Goal: Transaction & Acquisition: Purchase product/service

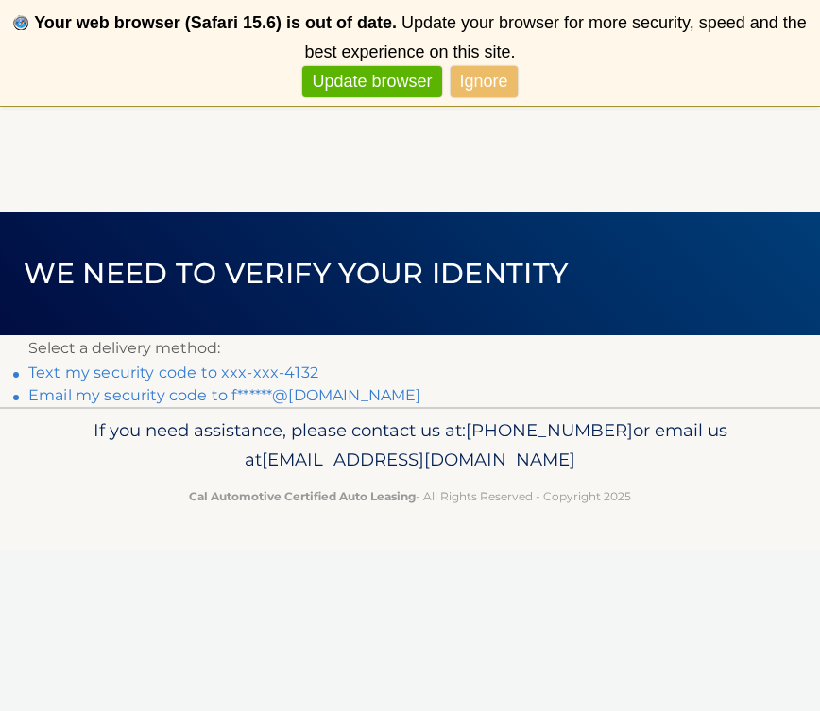
click at [261, 370] on link "Text my security code to xxx-xxx-4132" at bounding box center [173, 373] width 290 height 18
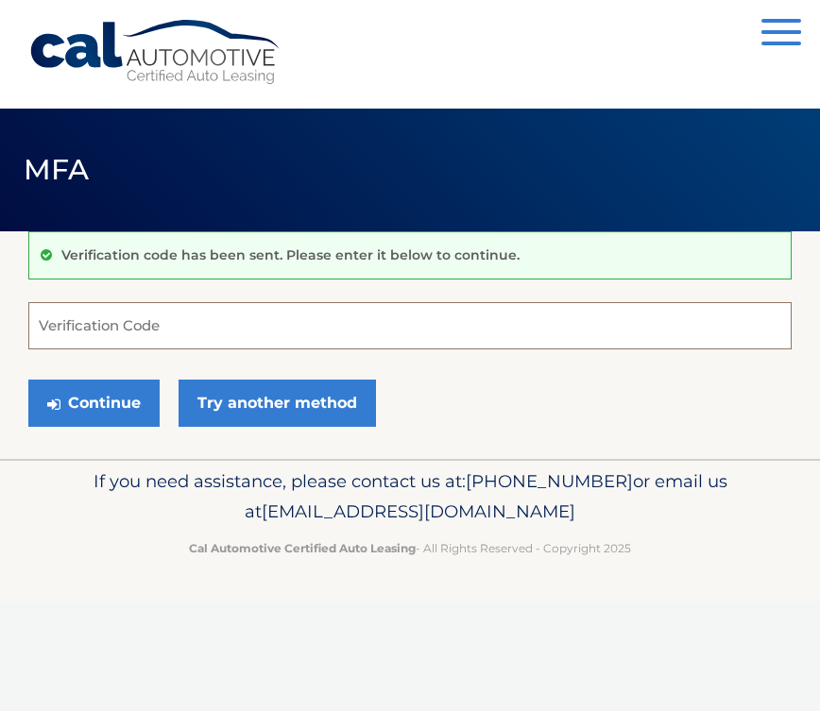
click at [127, 321] on input "Verification Code" at bounding box center [409, 325] width 763 height 47
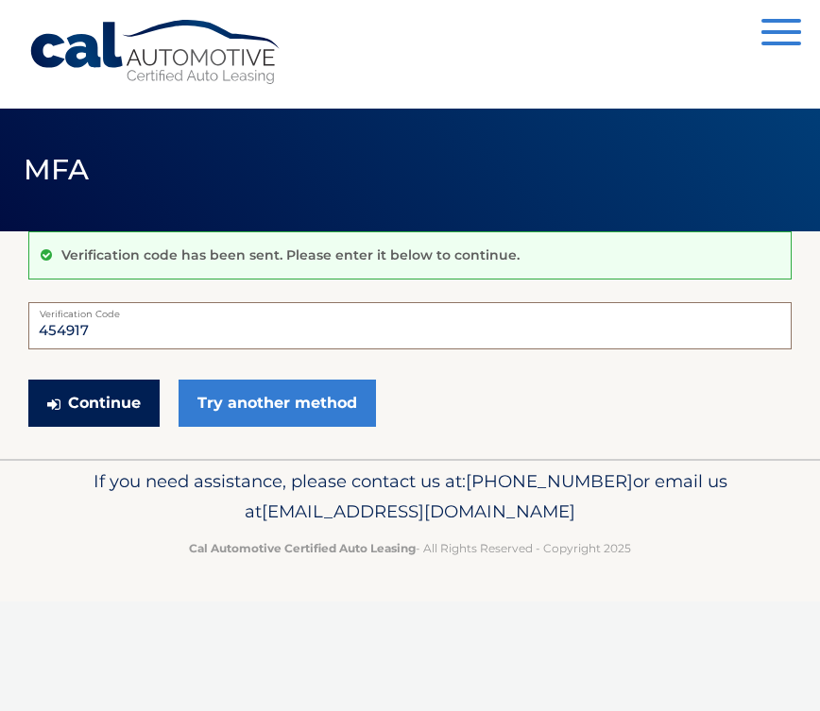
type input "454917"
click at [79, 396] on button "Continue" at bounding box center [93, 403] width 131 height 47
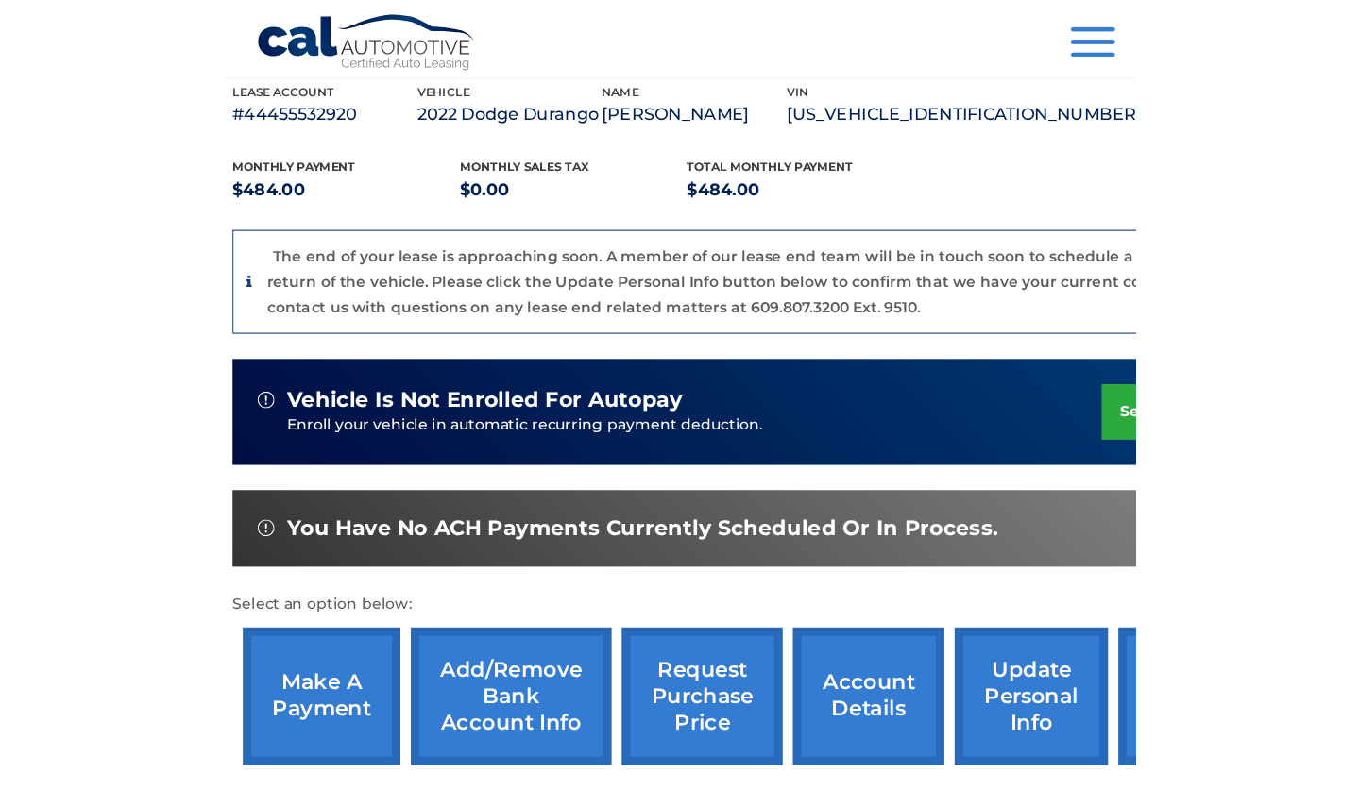
scroll to position [340, 0]
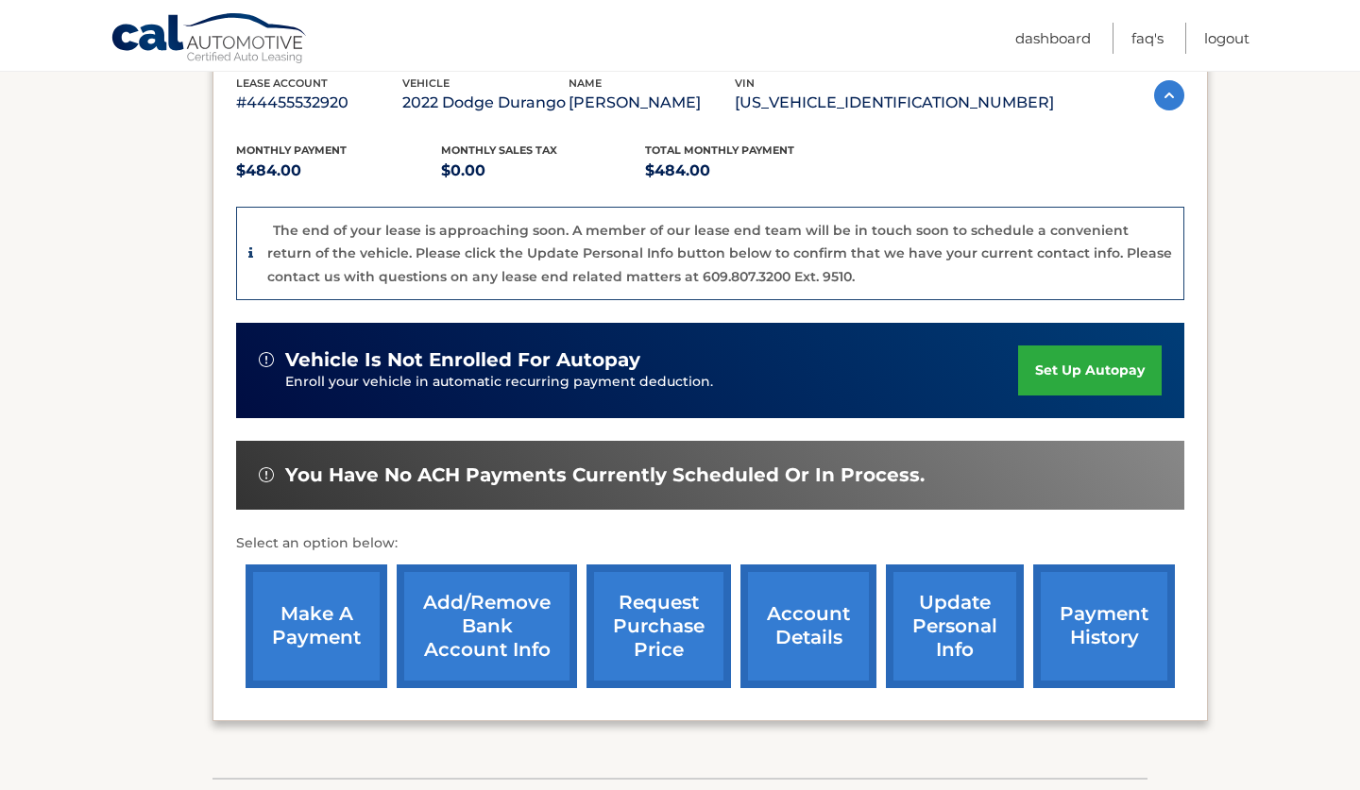
click at [326, 654] on link "make a payment" at bounding box center [317, 627] width 142 height 124
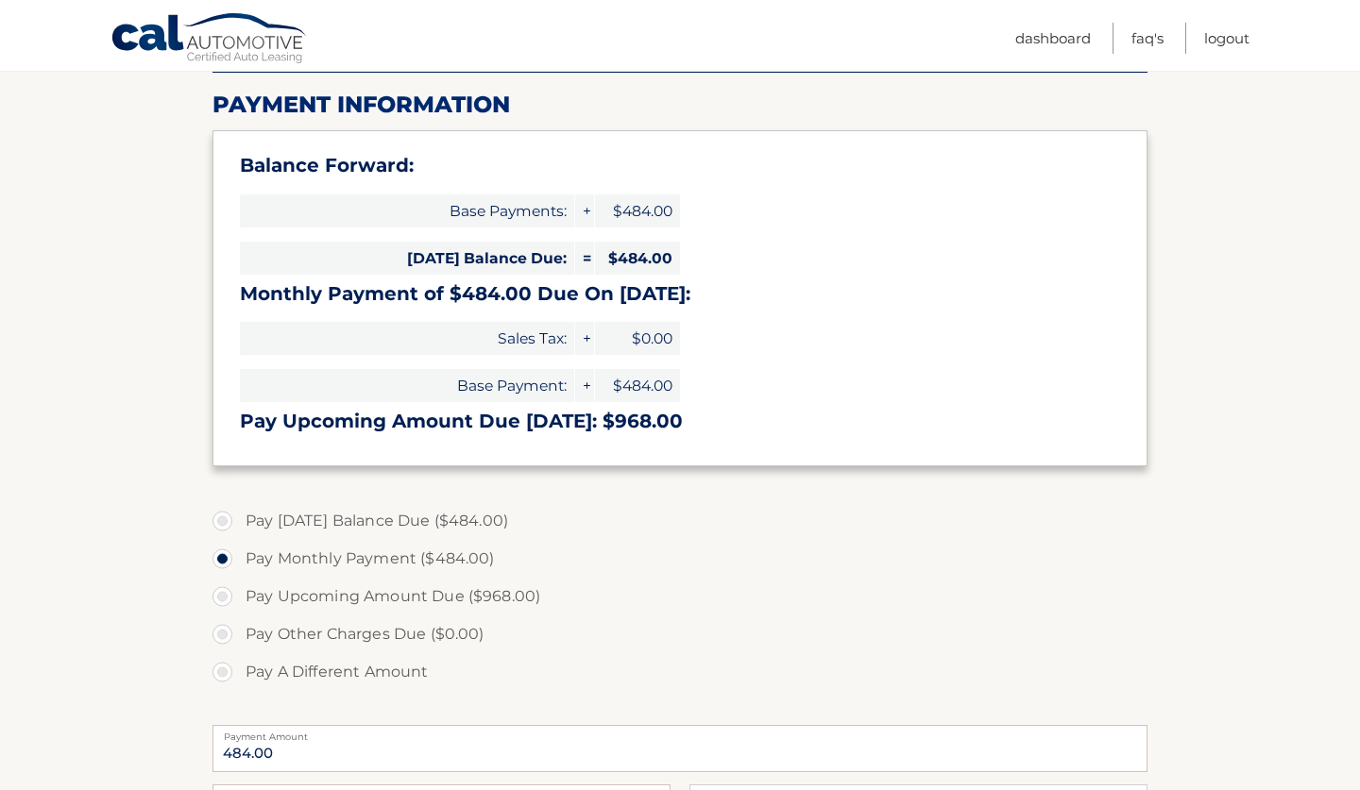
scroll to position [272, 0]
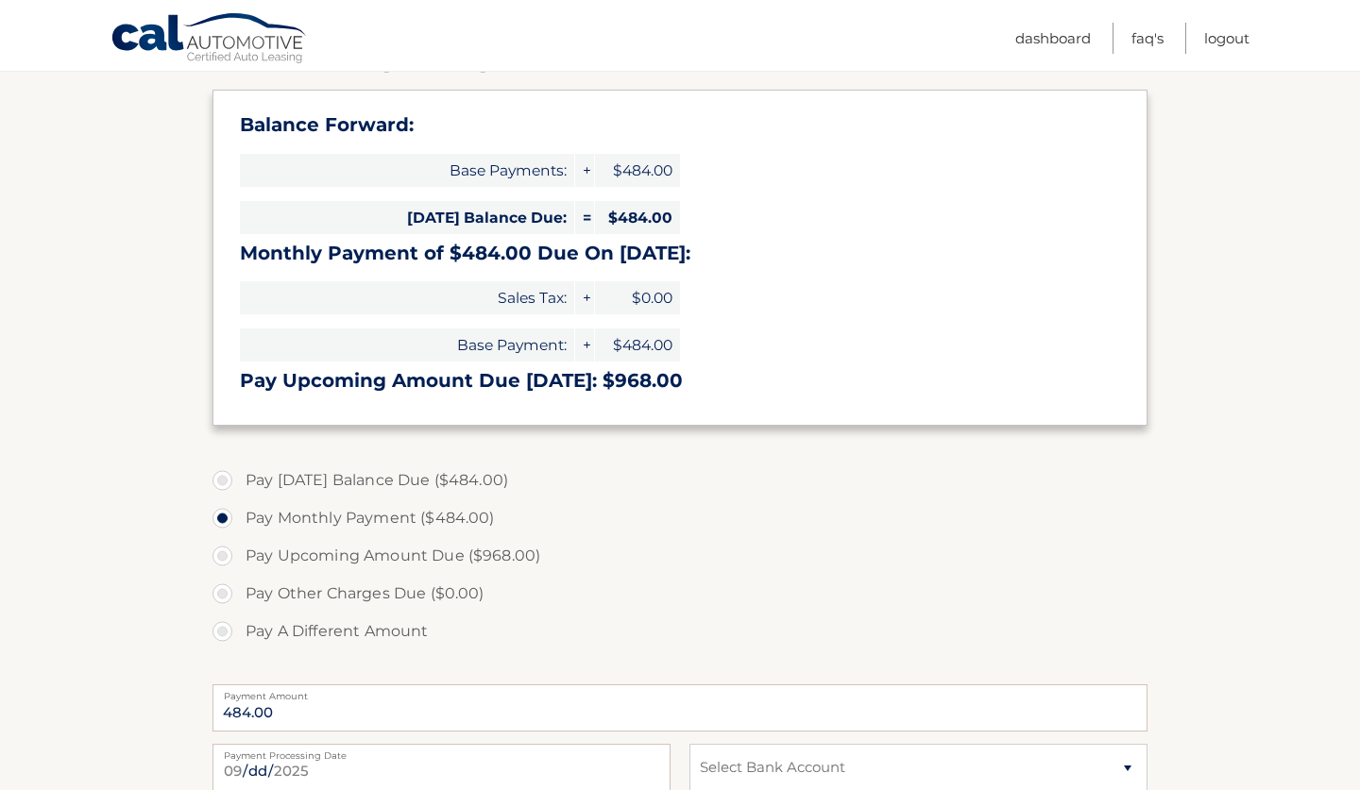
click at [223, 475] on label "Pay [DATE] Balance Due ($484.00)" at bounding box center [679, 481] width 935 height 38
click at [223, 475] on input "Pay [DATE] Balance Due ($484.00)" at bounding box center [229, 477] width 19 height 30
radio input "true"
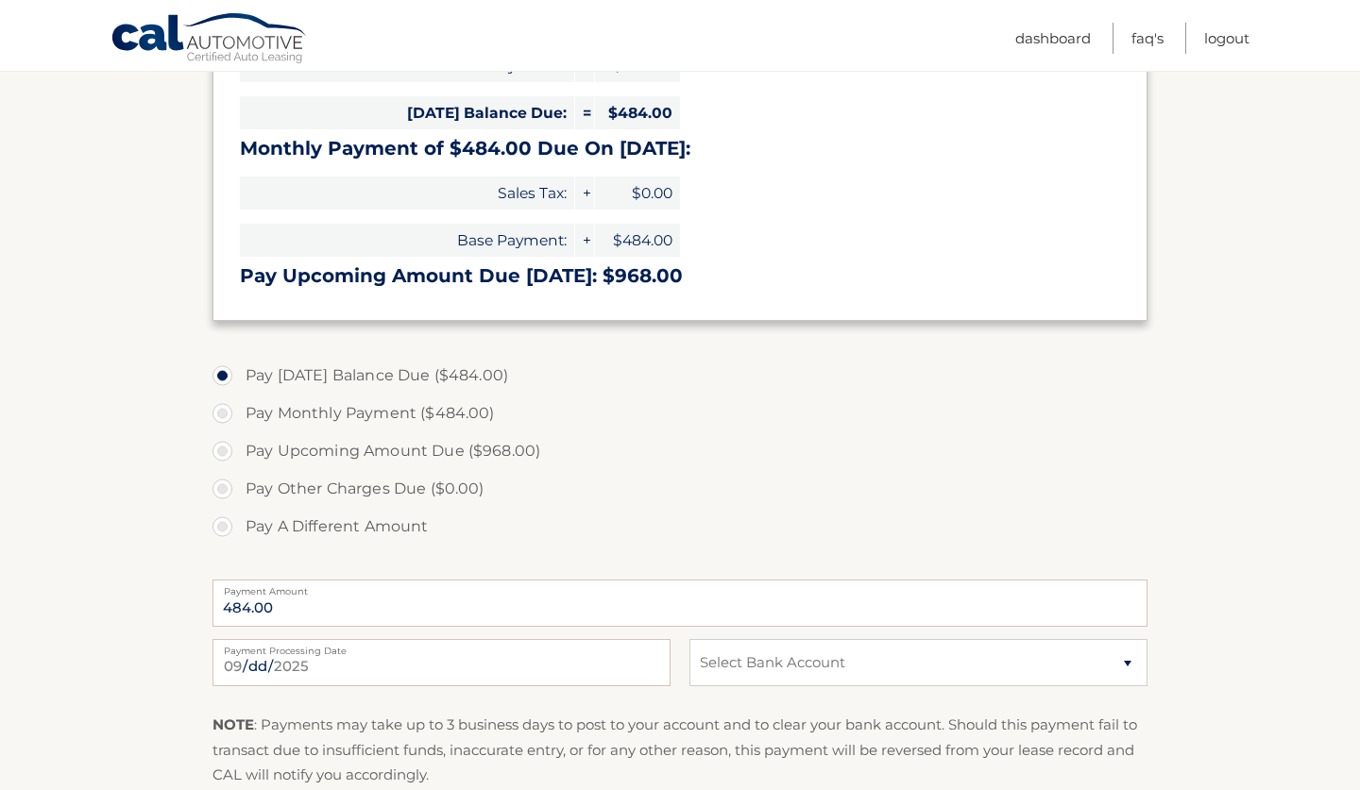
scroll to position [380, 0]
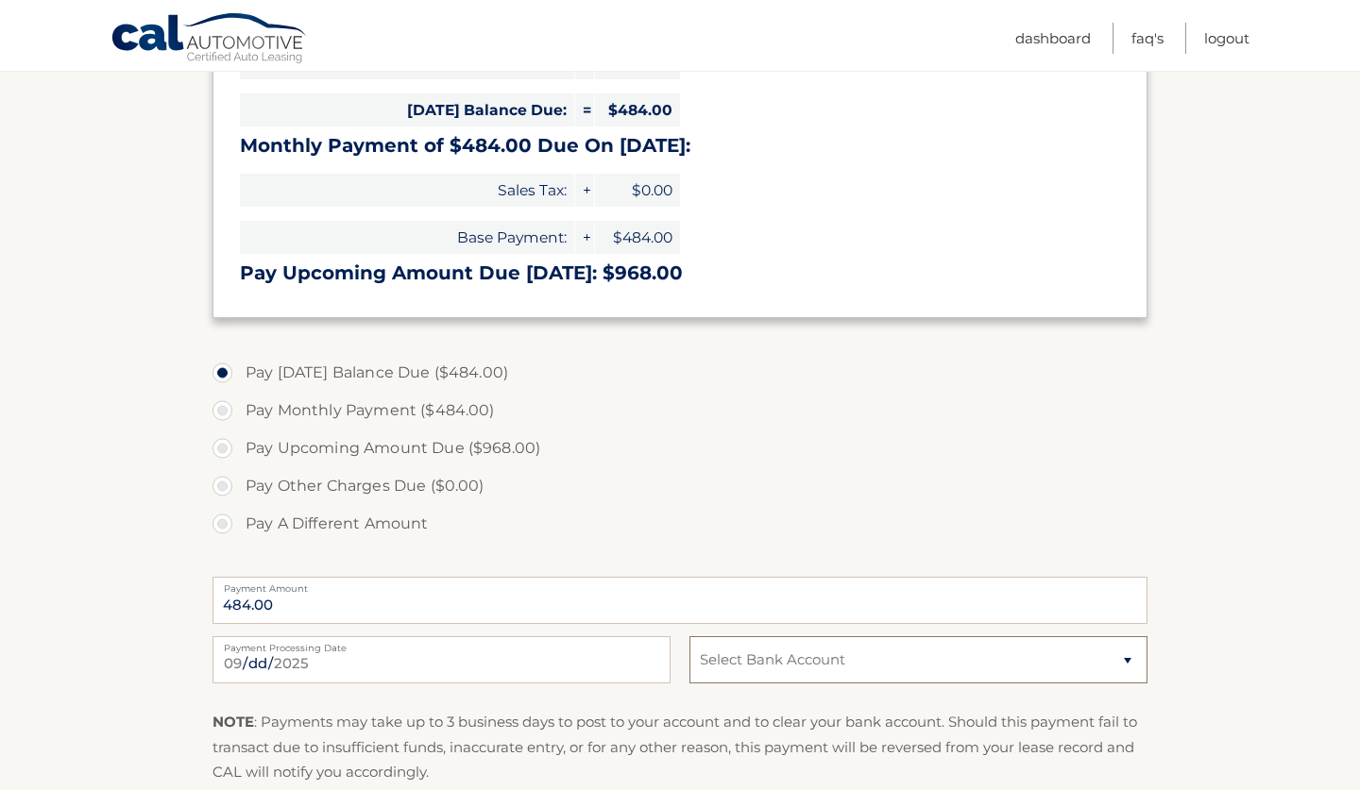
select select "Y2JjY2U0ZGQtMTkxZi00ZTI4LTg2YzctNmViNGFlOWY1Yjdi"
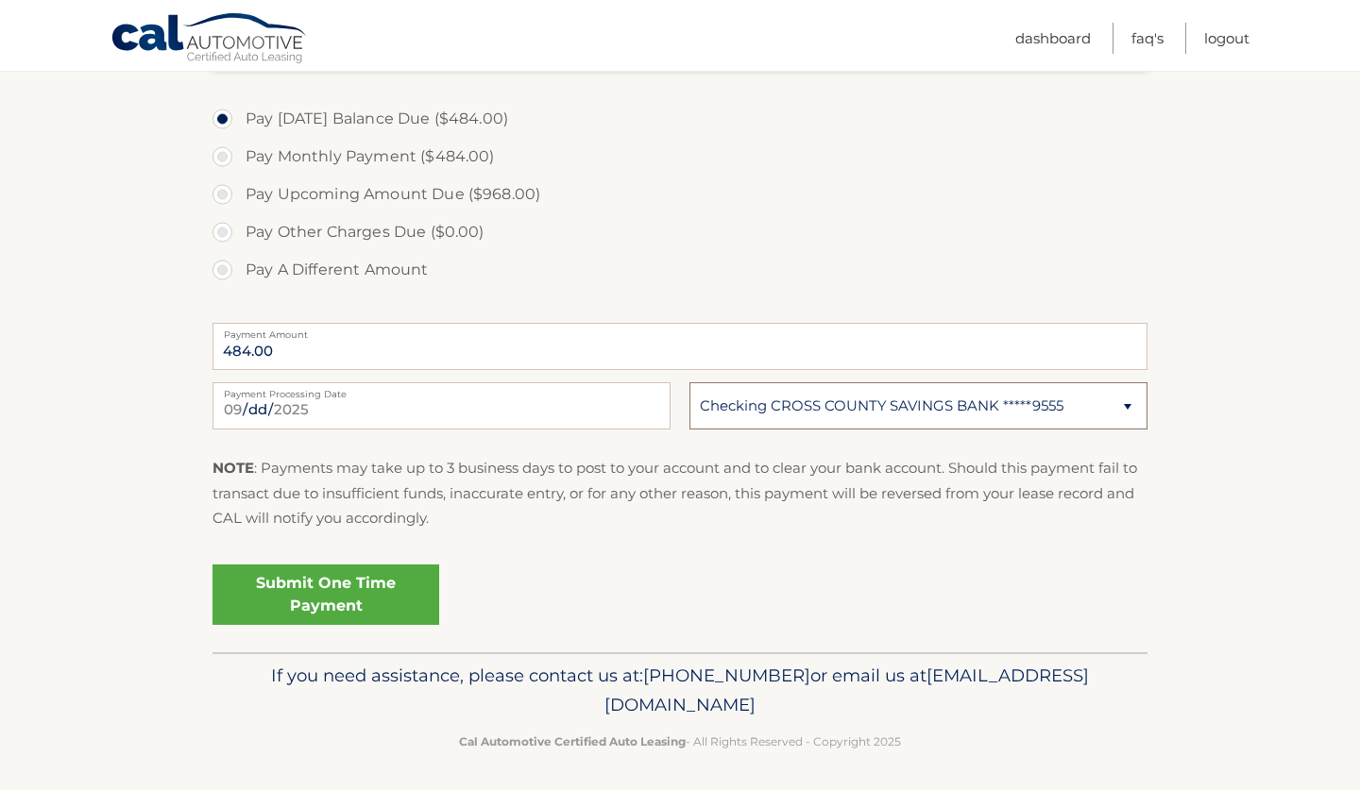
scroll to position [633, 0]
click at [393, 604] on link "Submit One Time Payment" at bounding box center [325, 596] width 227 height 60
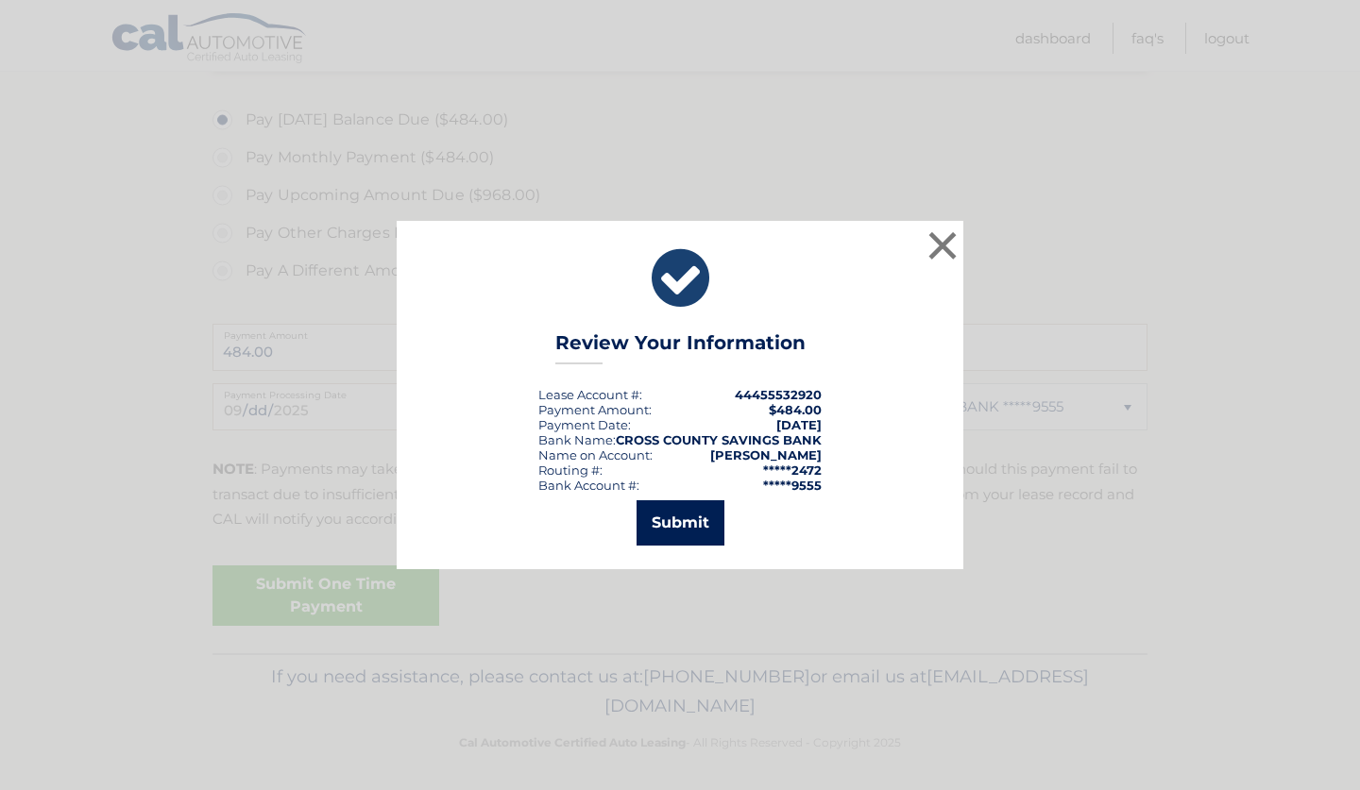
click at [687, 531] on button "Submit" at bounding box center [680, 522] width 88 height 45
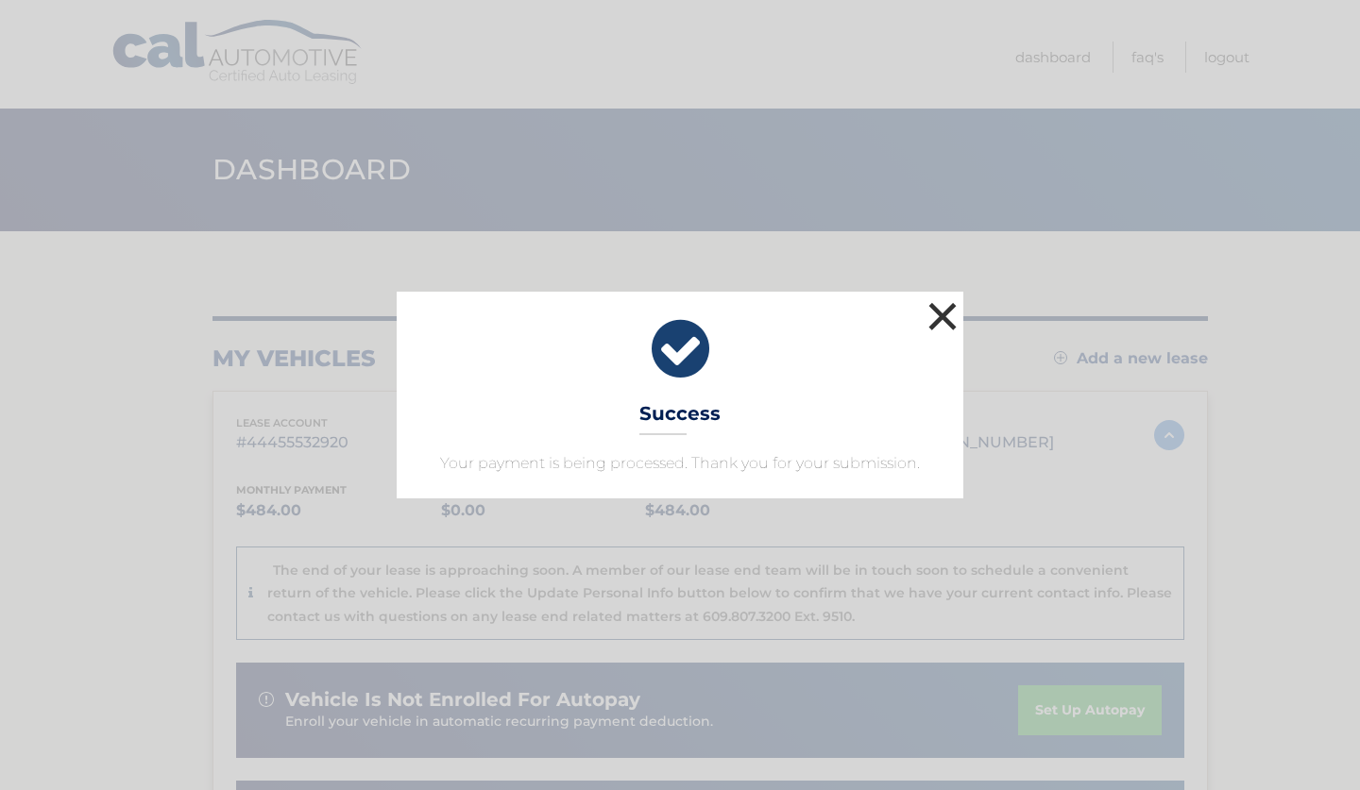
click at [937, 311] on button "×" at bounding box center [943, 316] width 38 height 38
